Goal: Task Accomplishment & Management: Manage account settings

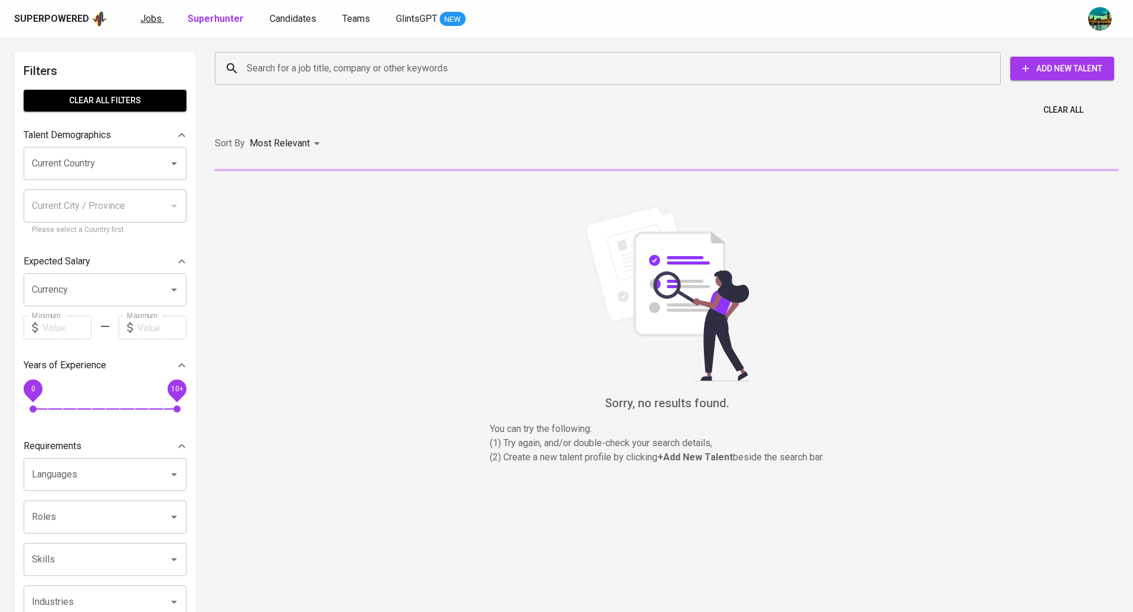
click at [153, 19] on span "Jobs" at bounding box center [150, 18] width 21 height 11
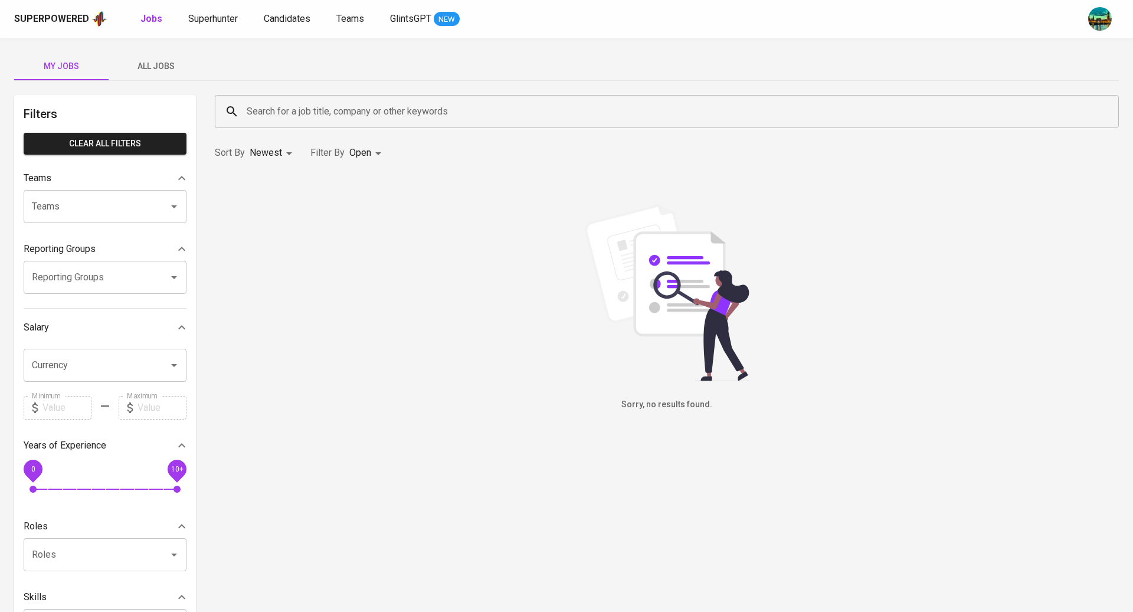
click at [150, 58] on button "All Jobs" at bounding box center [156, 66] width 94 height 28
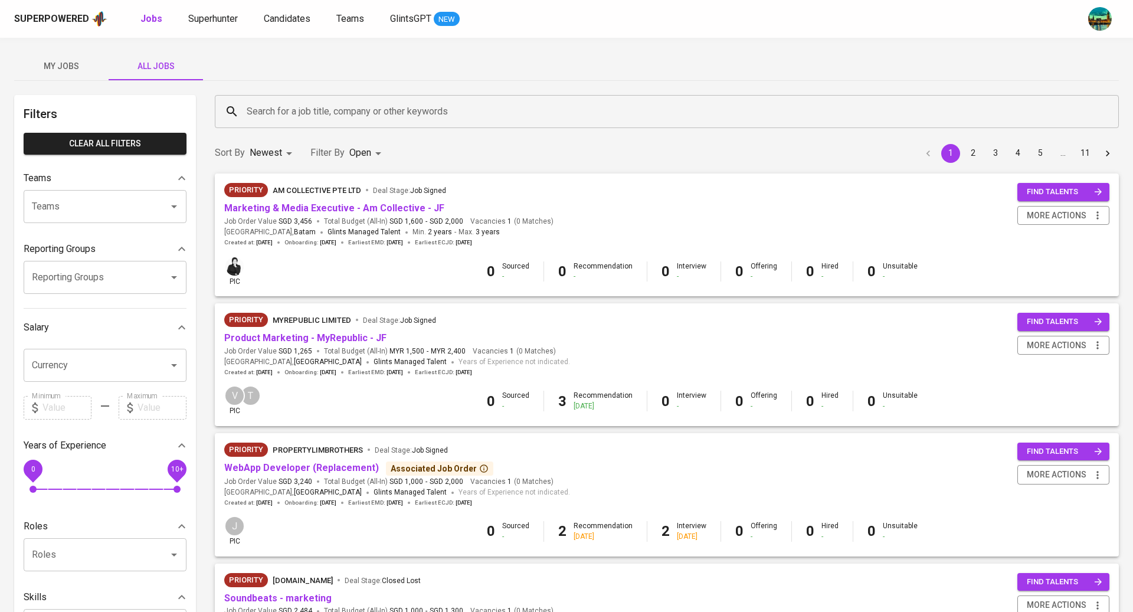
click at [284, 112] on input "Search for a job title, company or other keywords" at bounding box center [670, 111] width 852 height 22
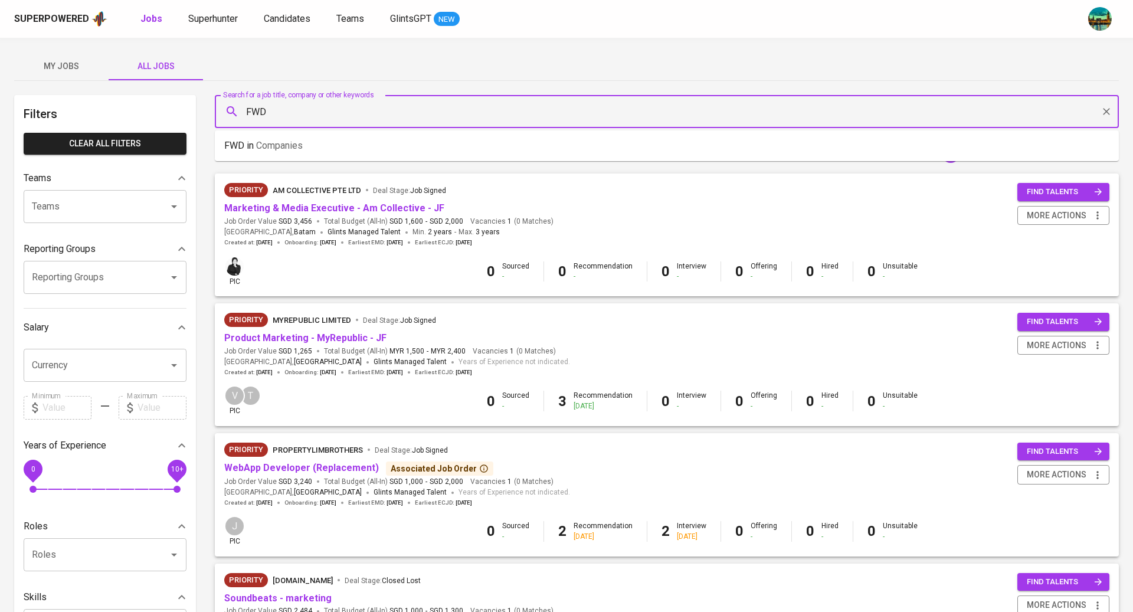
type input "FWD"
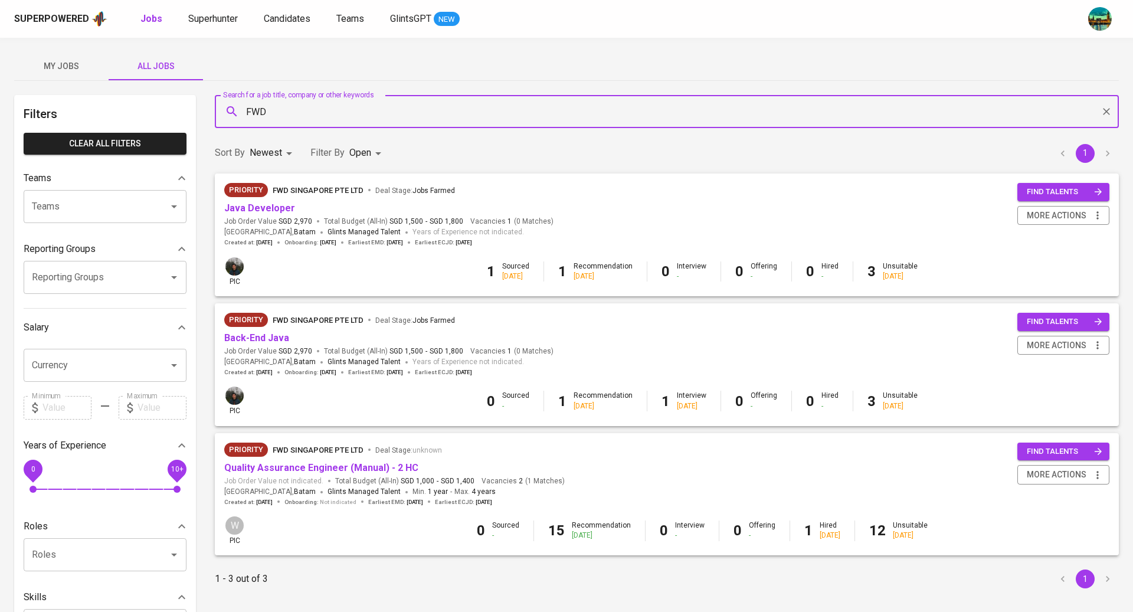
click at [367, 156] on body "Superpowered Jobs Superhunter Candidates Teams GlintsGPT NEW My Jobs All Jobs F…" at bounding box center [566, 402] width 1133 height 805
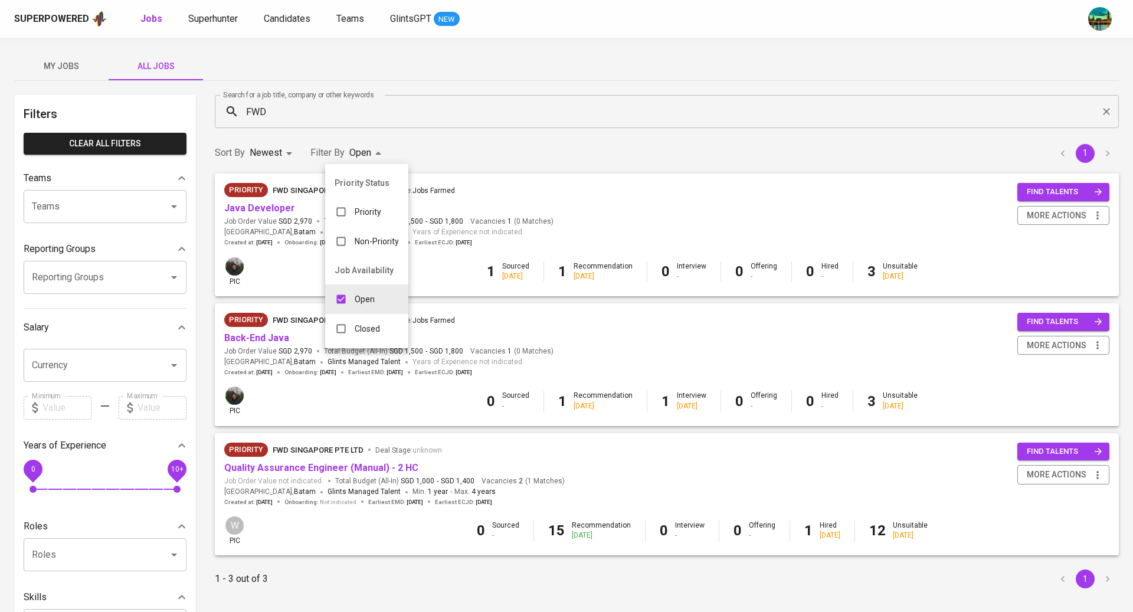
click at [384, 333] on div "Closed" at bounding box center [357, 328] width 64 height 22
type input "OPEN,CLOSE"
checkbox input "true"
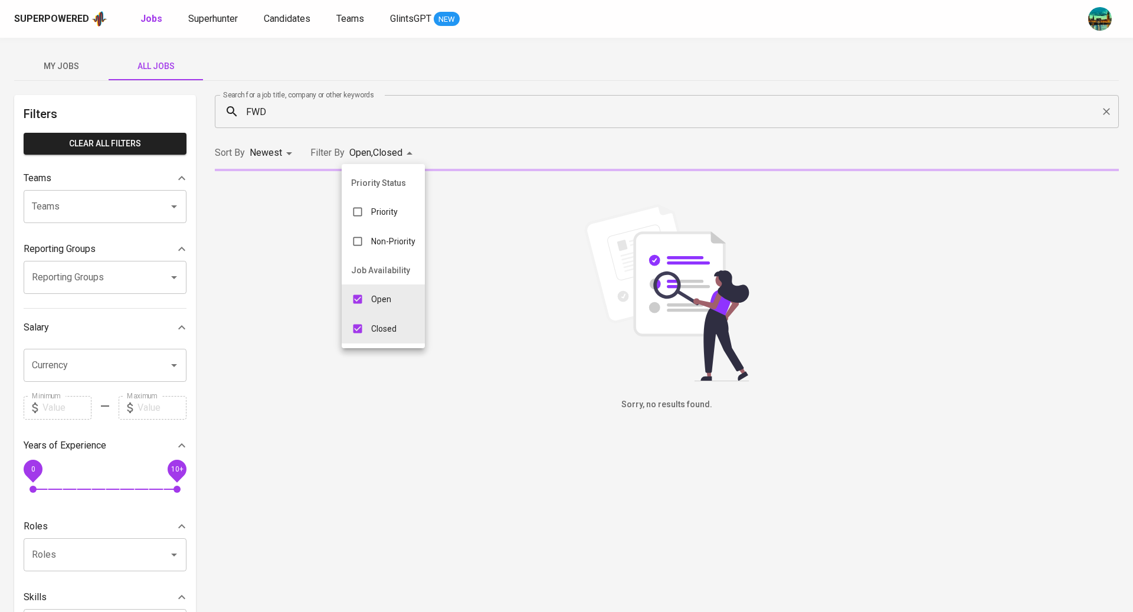
click at [552, 83] on div at bounding box center [566, 306] width 1133 height 612
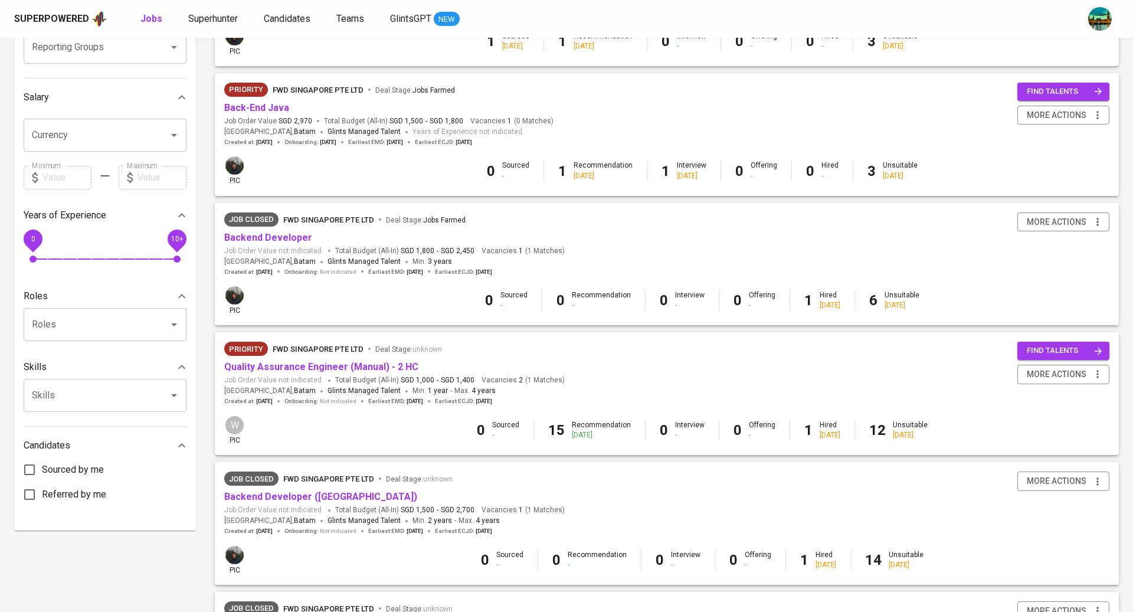
scroll to position [232, 0]
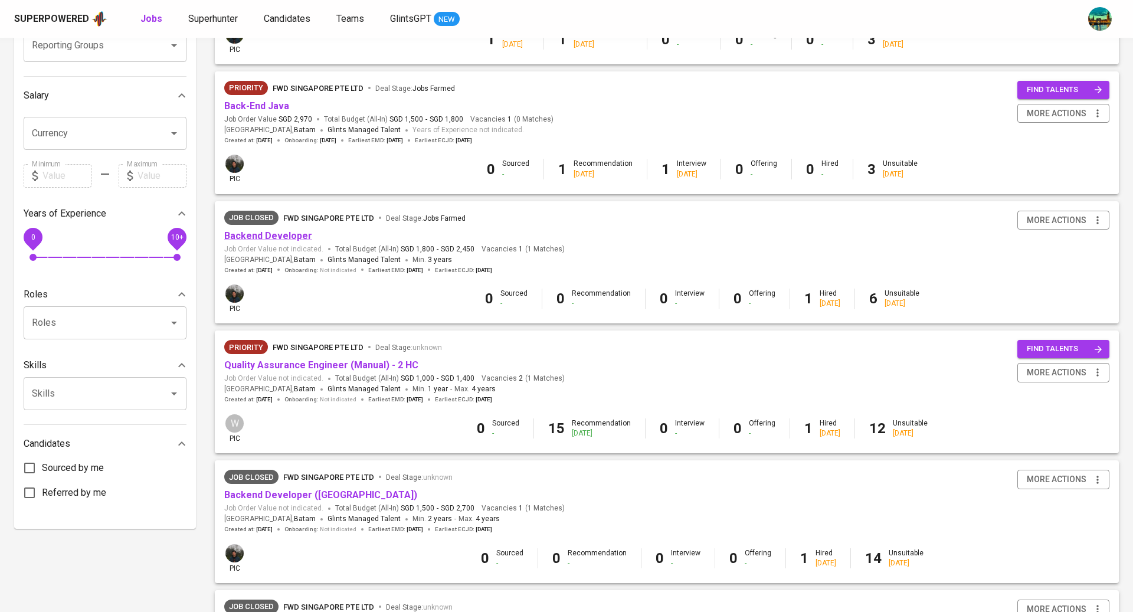
click at [297, 237] on link "Backend Developer" at bounding box center [268, 235] width 88 height 11
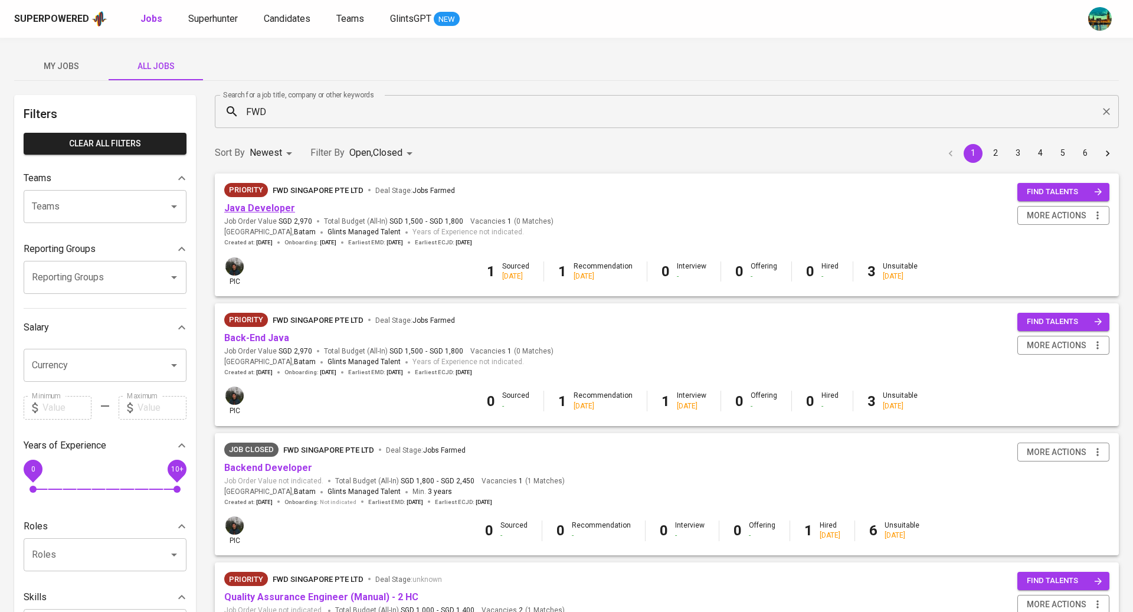
click at [270, 207] on link "Java Developer" at bounding box center [259, 207] width 71 height 11
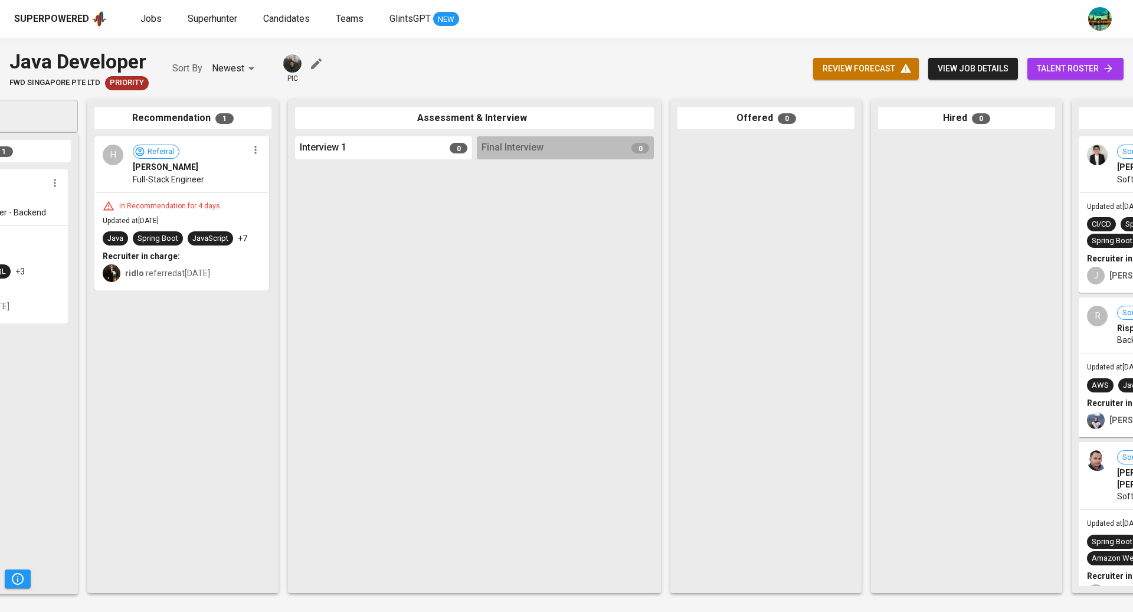
scroll to position [0, 272]
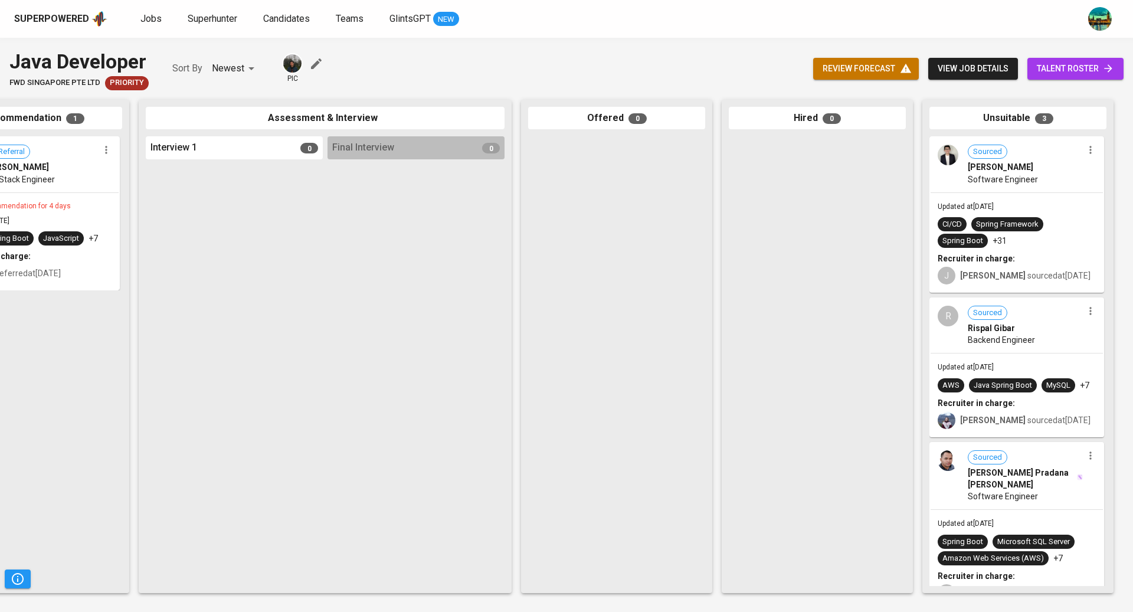
click at [1052, 70] on span "talent roster" at bounding box center [1074, 68] width 77 height 15
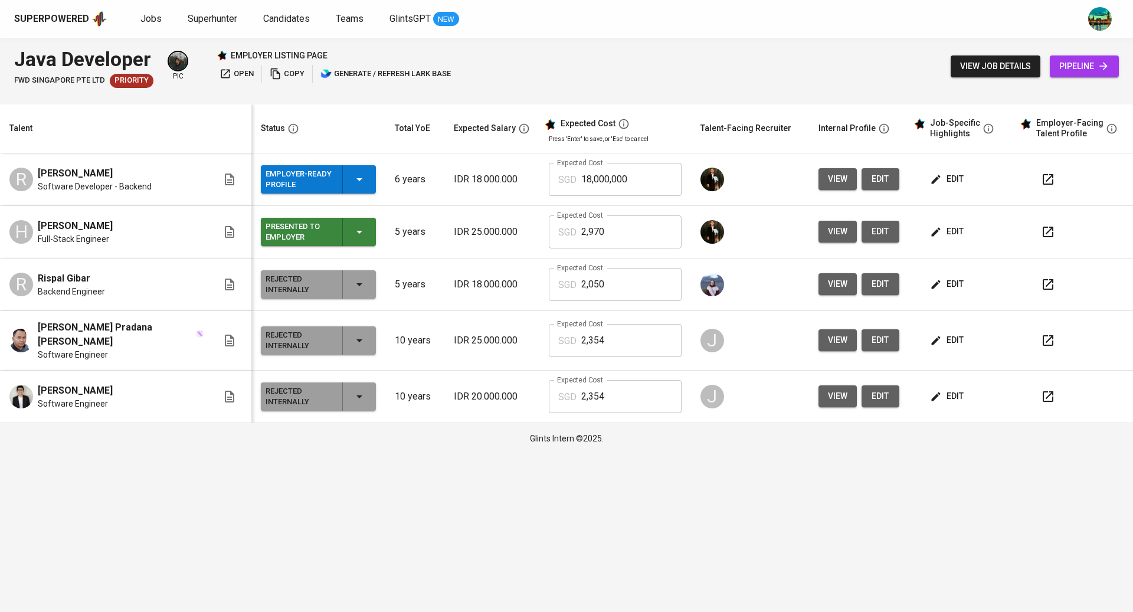
click at [54, 384] on span "[PERSON_NAME]" at bounding box center [75, 390] width 75 height 14
click at [6, 398] on td "[PERSON_NAME] Software Engineer" at bounding box center [125, 396] width 251 height 52
click at [27, 391] on img at bounding box center [21, 397] width 24 height 24
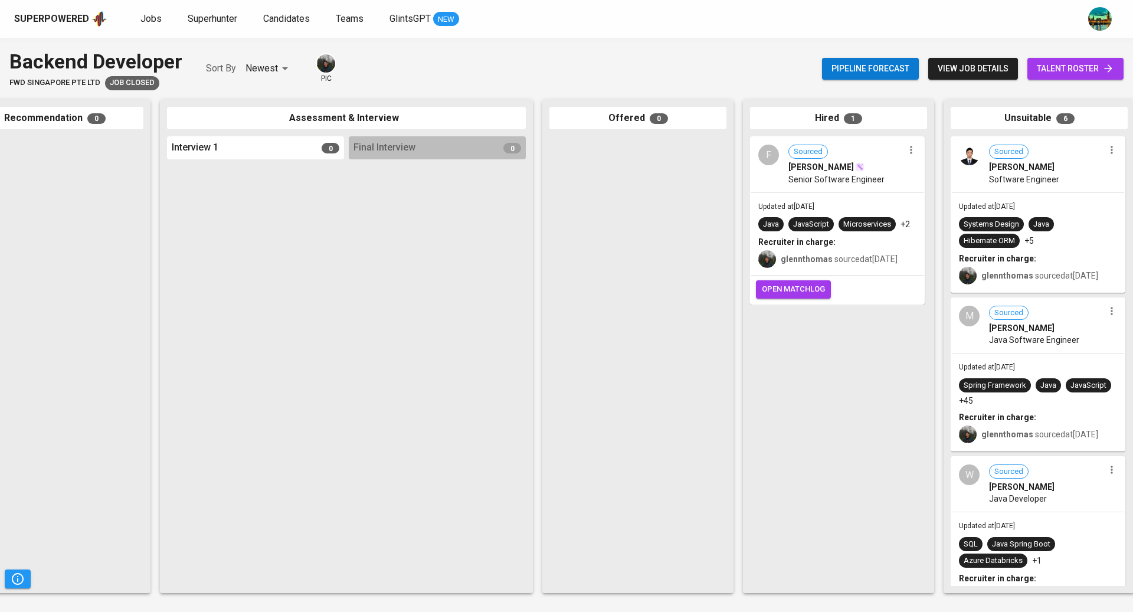
scroll to position [0, 272]
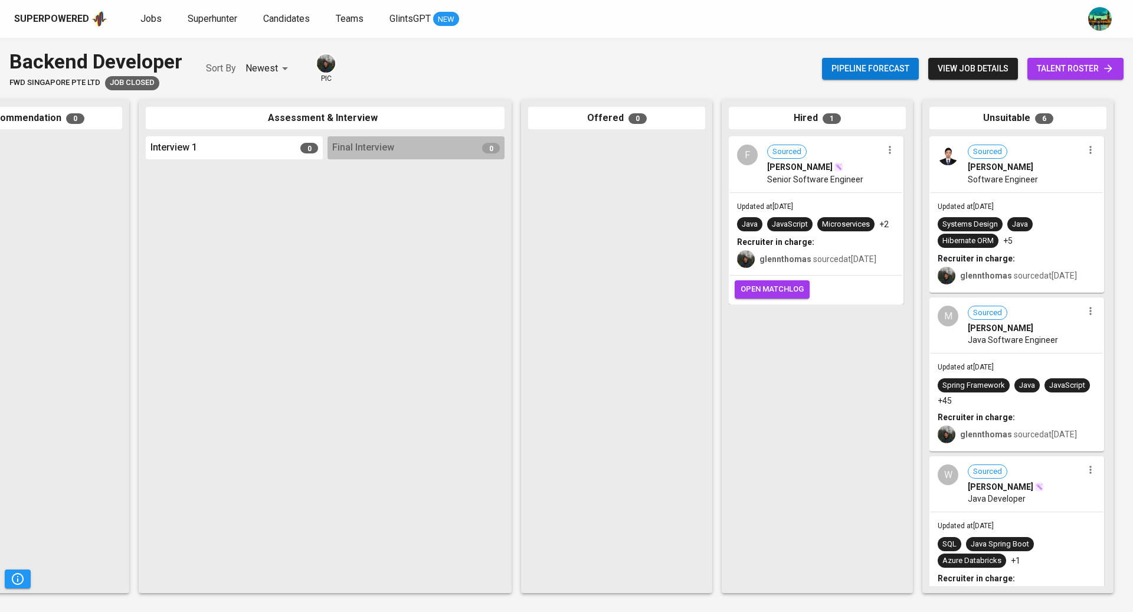
click at [852, 262] on div "glennthomas sourced at May 13, 2025" at bounding box center [817, 259] width 117 height 12
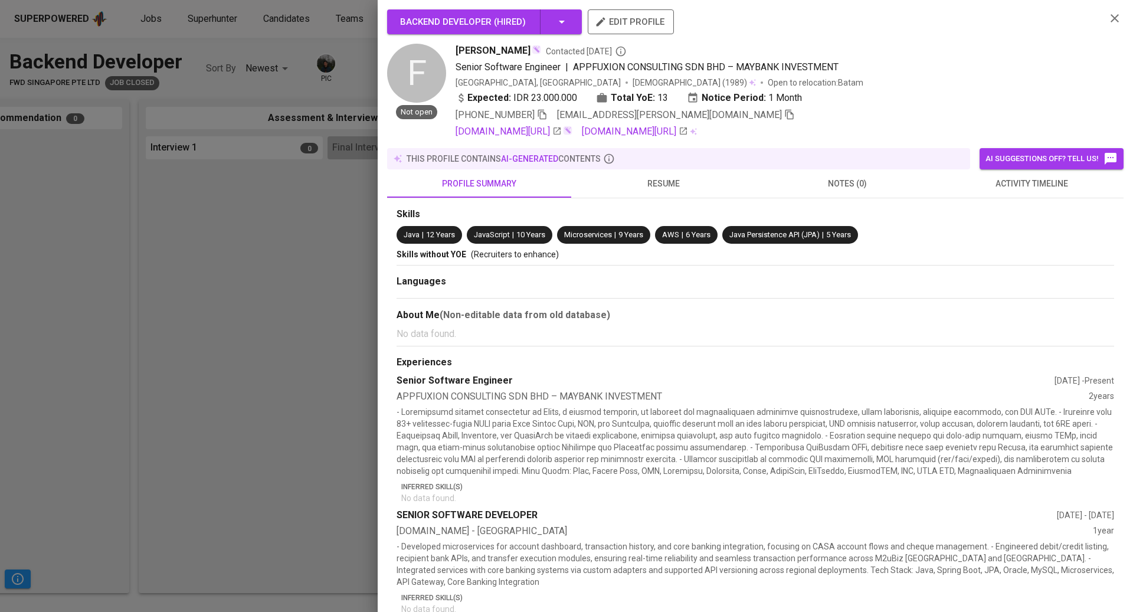
click at [657, 186] on span "resume" at bounding box center [663, 183] width 170 height 15
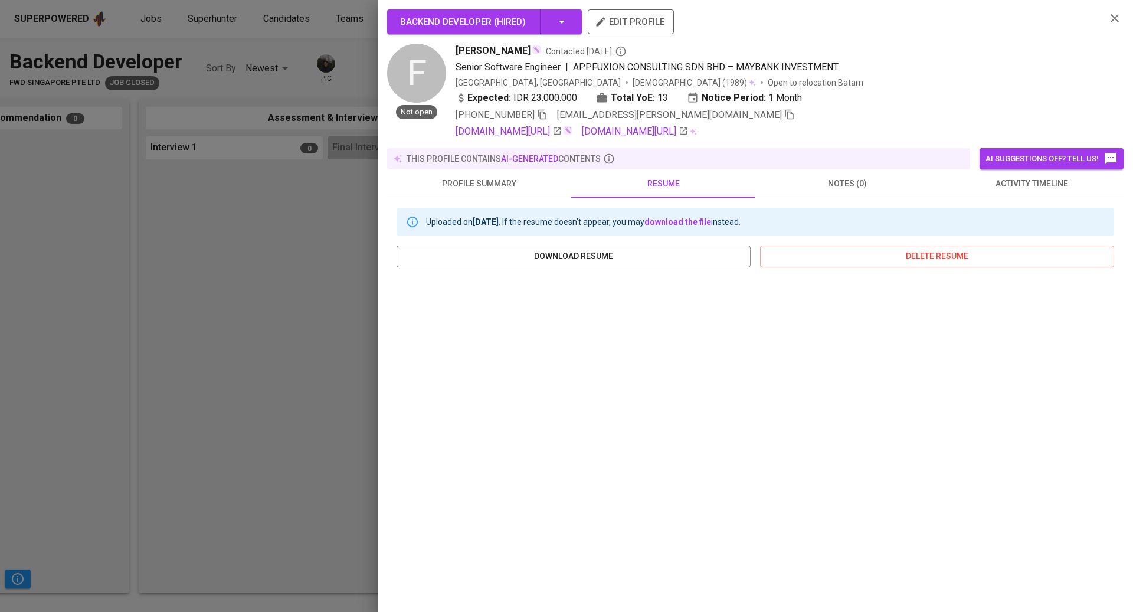
scroll to position [37, 0]
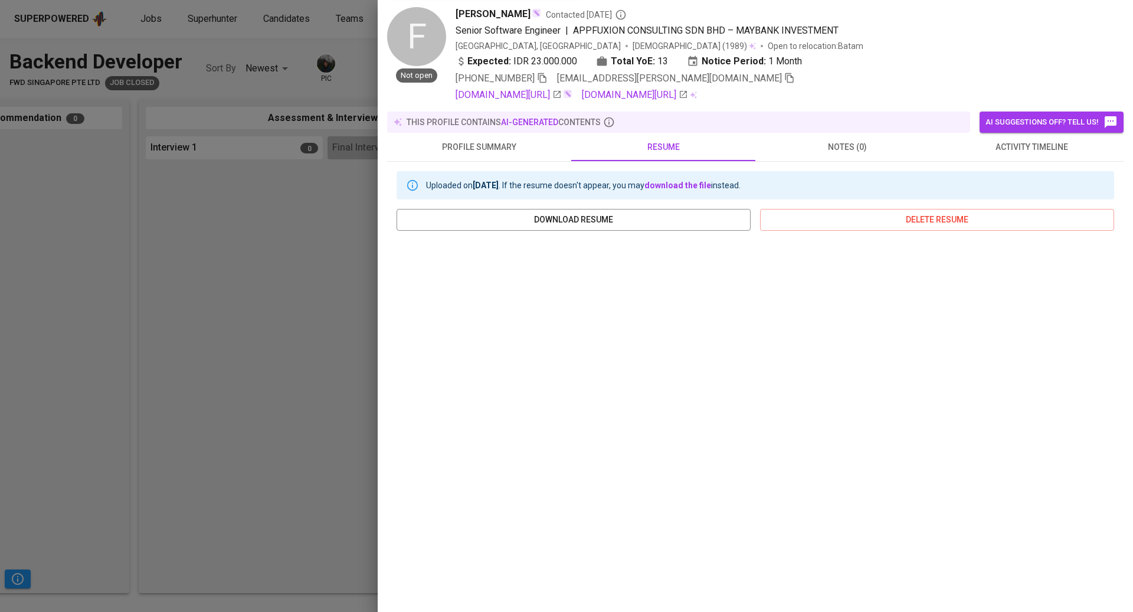
click at [388, 206] on div "Uploaded on Jun 12, 2025 . If the resume doesn't appear, you may download the f…" at bounding box center [755, 378] width 736 height 432
click at [471, 207] on div "Uploaded on Jun 12, 2025 . If the resume doesn't appear, you may download the f…" at bounding box center [754, 382] width 717 height 423
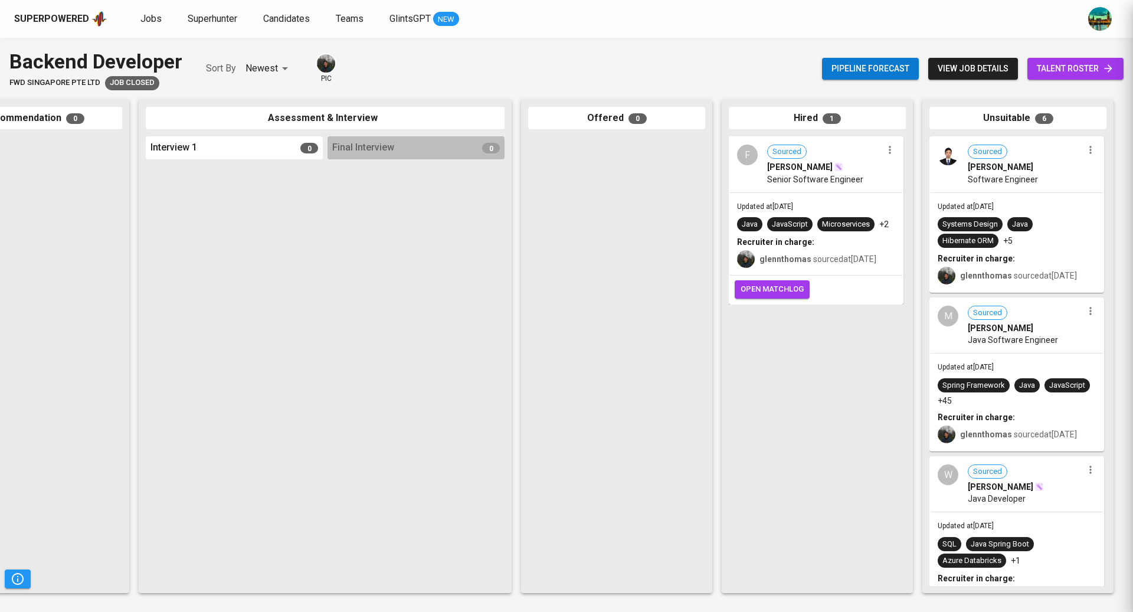
scroll to position [0, 0]
click at [1041, 65] on span "talent roster" at bounding box center [1074, 68] width 77 height 15
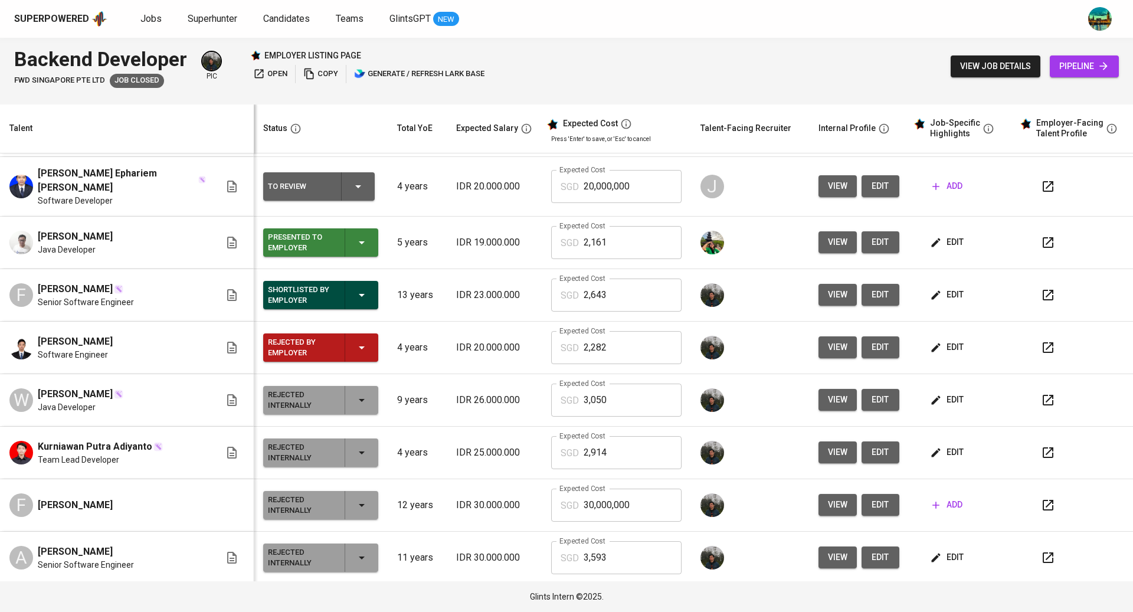
scroll to position [104, 0]
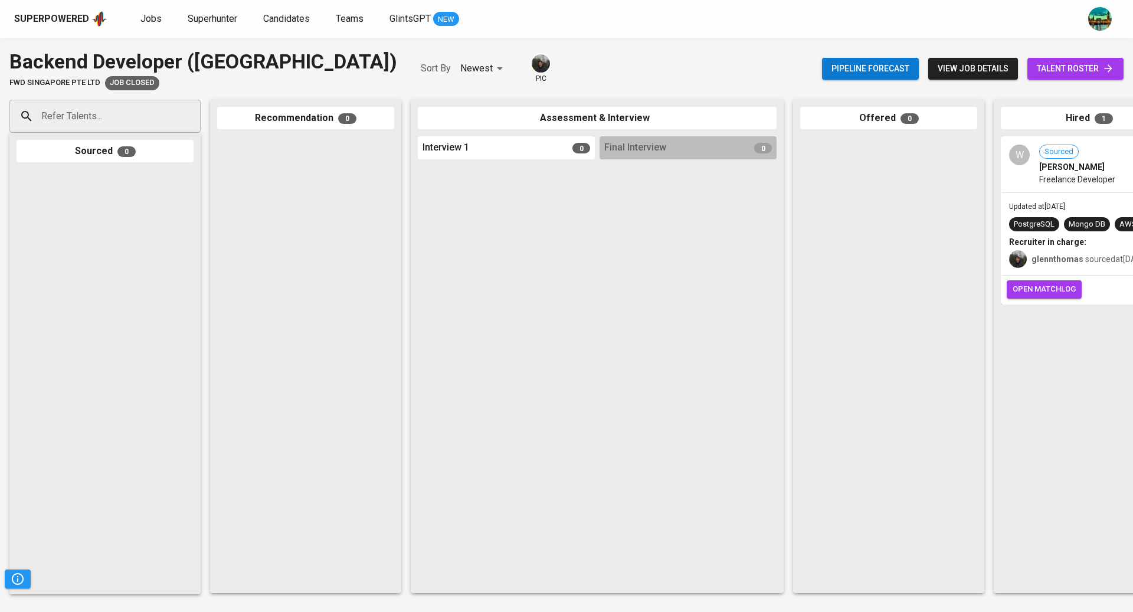
scroll to position [0, 272]
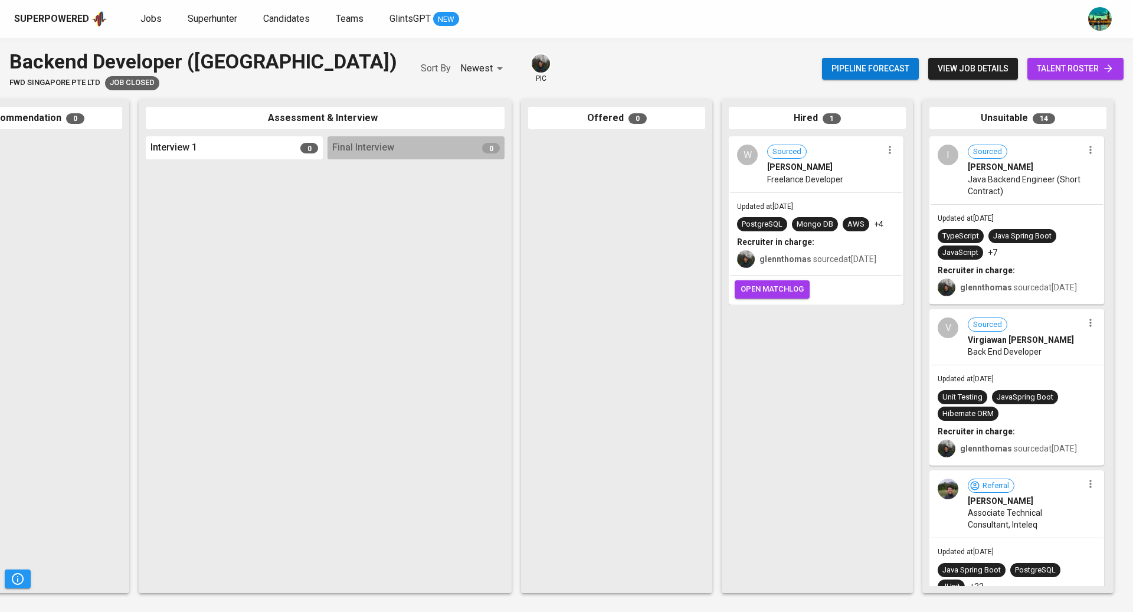
click at [791, 176] on span "Freelance Developer" at bounding box center [805, 179] width 76 height 12
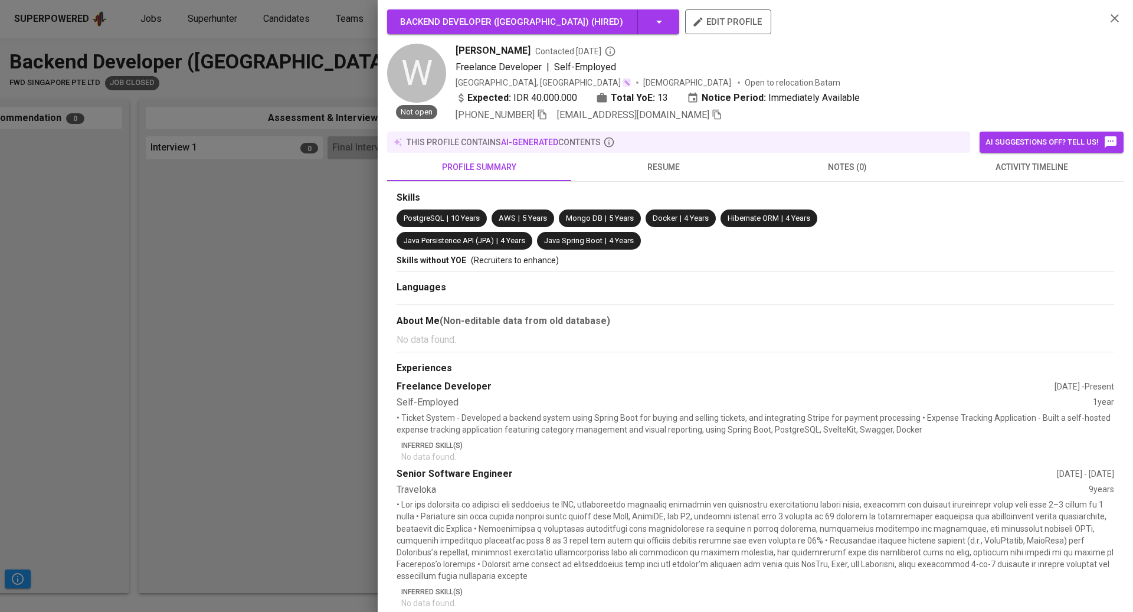
click at [670, 169] on span "resume" at bounding box center [663, 167] width 170 height 15
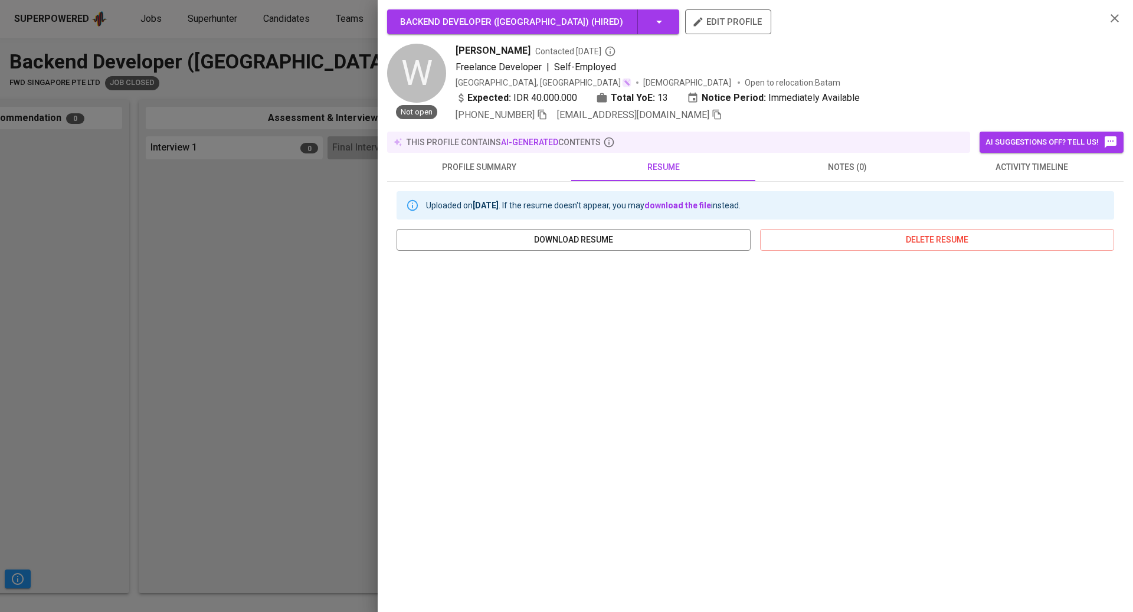
click at [190, 223] on div at bounding box center [566, 306] width 1133 height 612
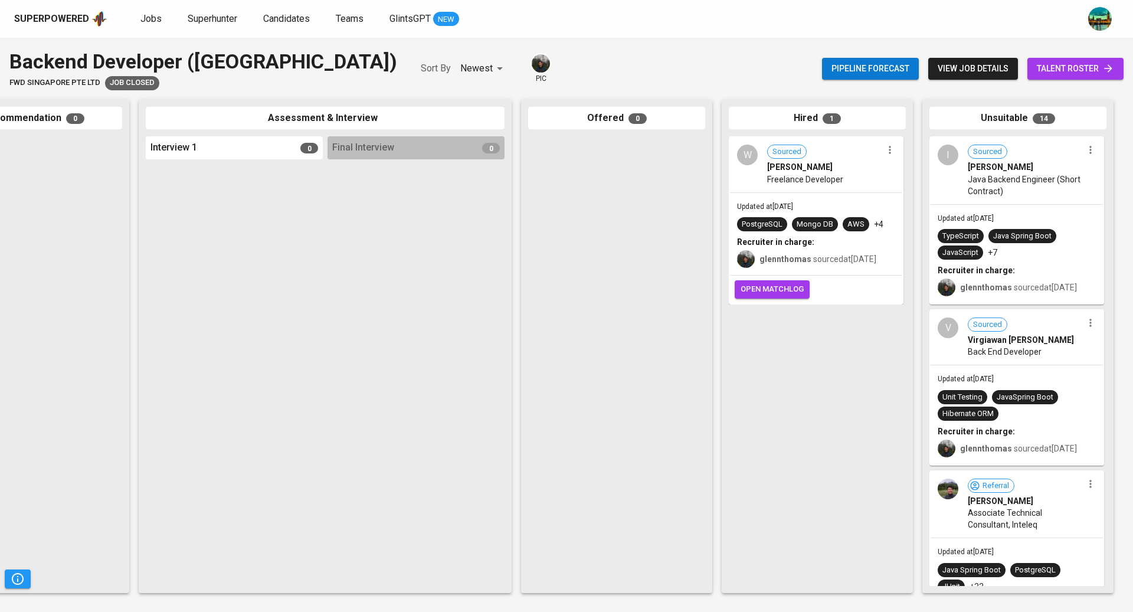
click at [1041, 73] on span "talent roster" at bounding box center [1074, 68] width 77 height 15
